Goal: Transaction & Acquisition: Purchase product/service

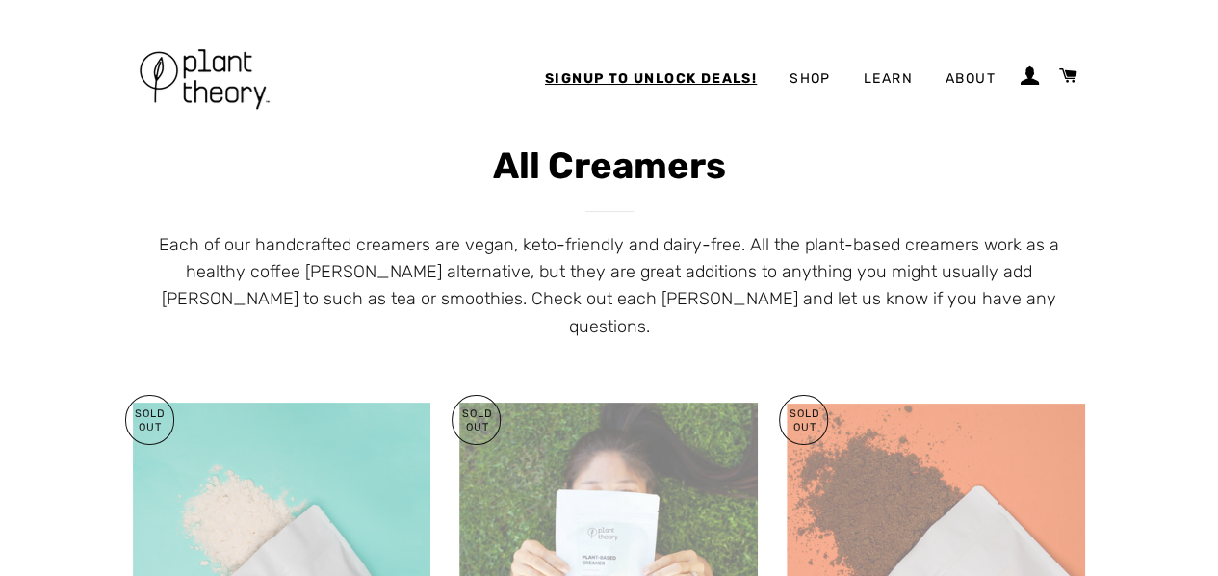
click at [814, 78] on link "Shop" at bounding box center [810, 79] width 70 height 50
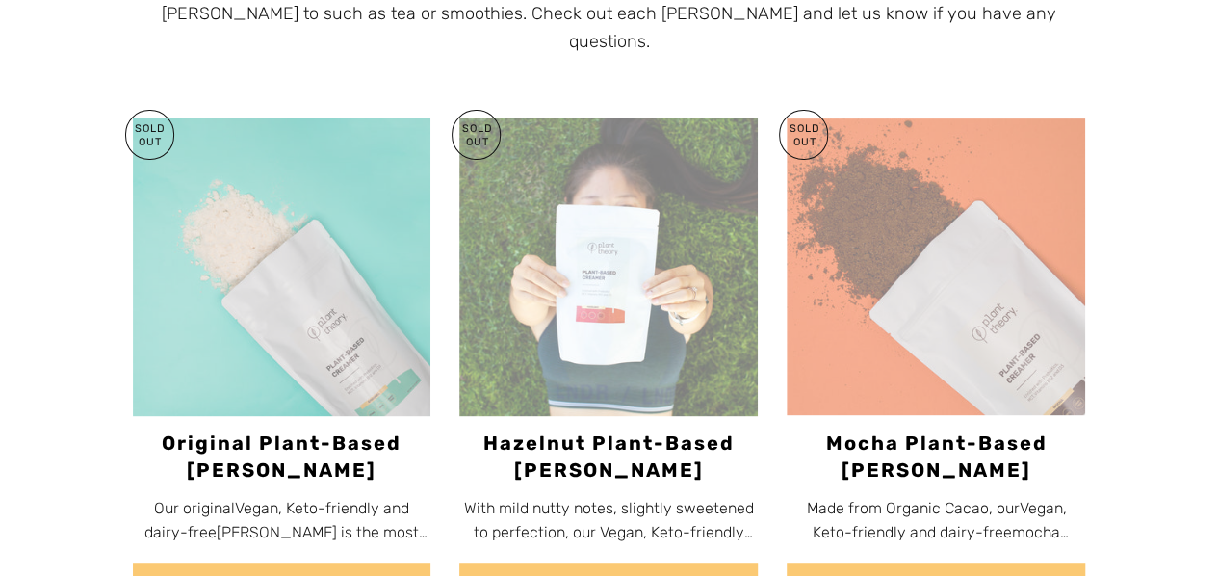
scroll to position [279, 0]
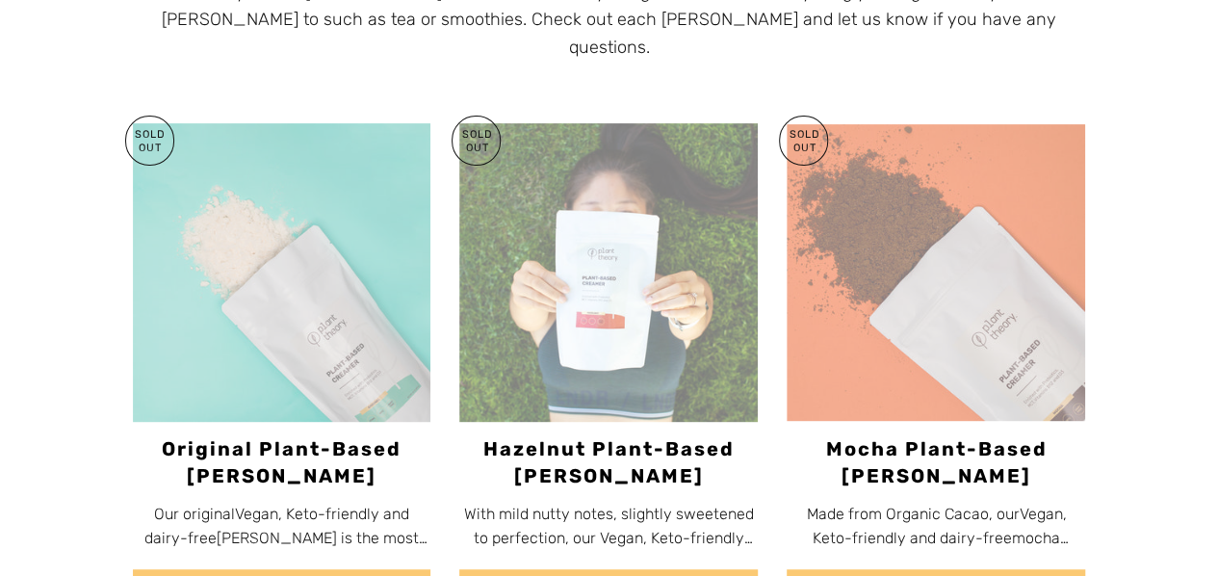
click at [306, 294] on img at bounding box center [282, 272] width 298 height 298
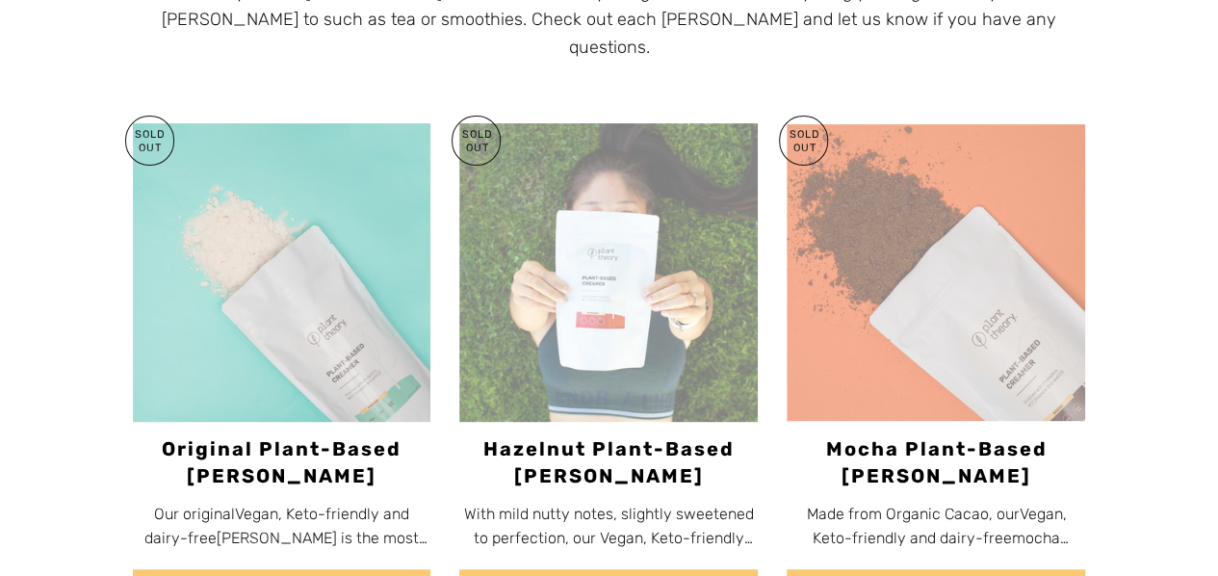
scroll to position [0, 0]
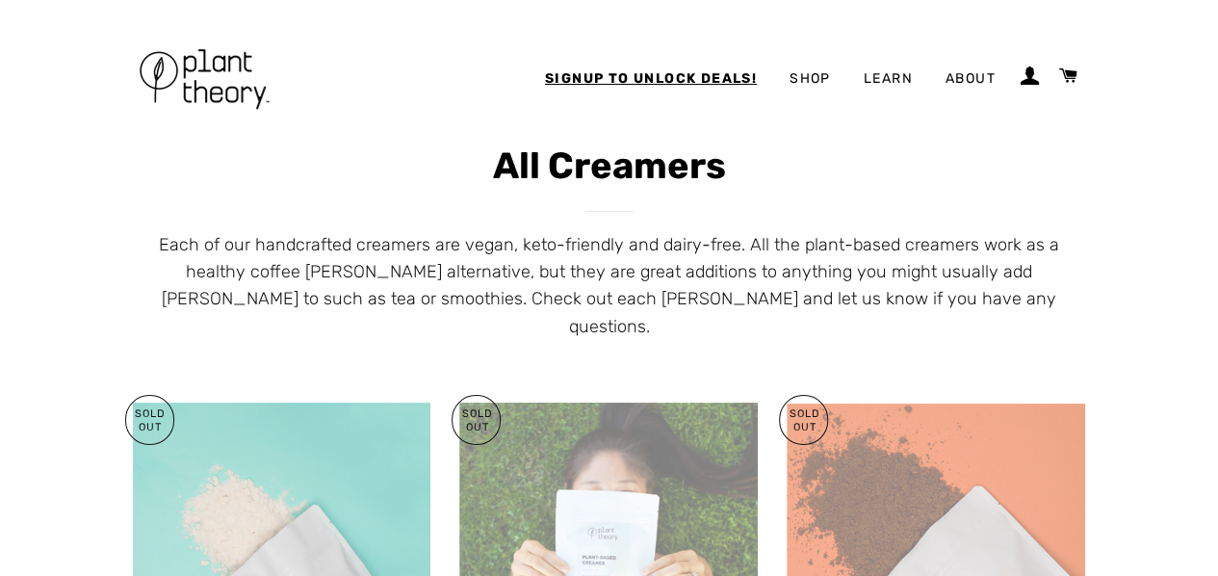
click at [814, 83] on link "Shop" at bounding box center [810, 79] width 70 height 50
